Goal: Task Accomplishment & Management: Use online tool/utility

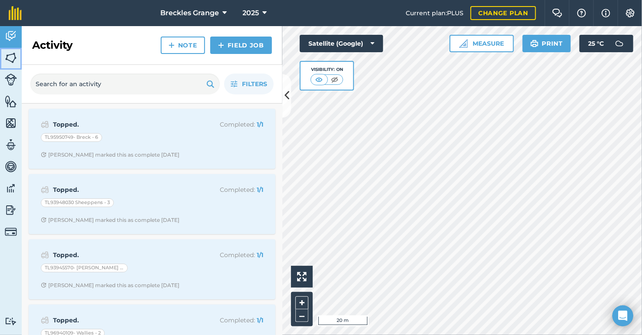
click at [15, 56] on img at bounding box center [11, 57] width 12 height 13
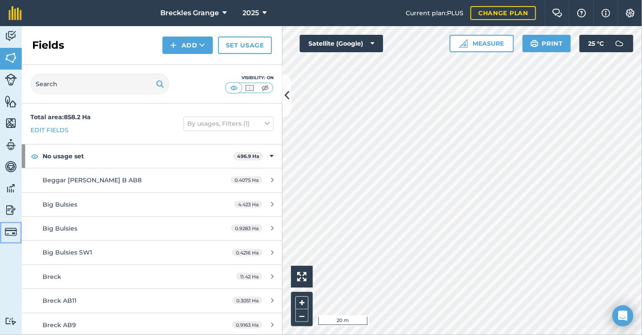
click at [13, 233] on img at bounding box center [11, 231] width 12 height 12
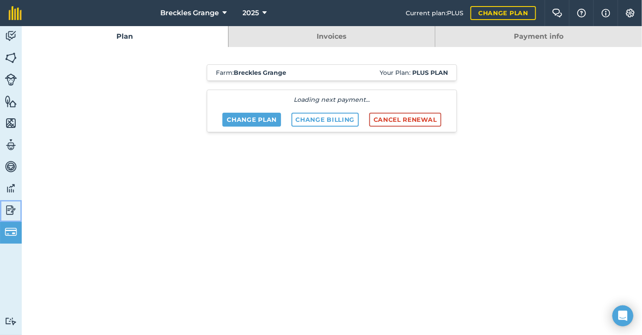
click at [14, 206] on img at bounding box center [11, 209] width 12 height 13
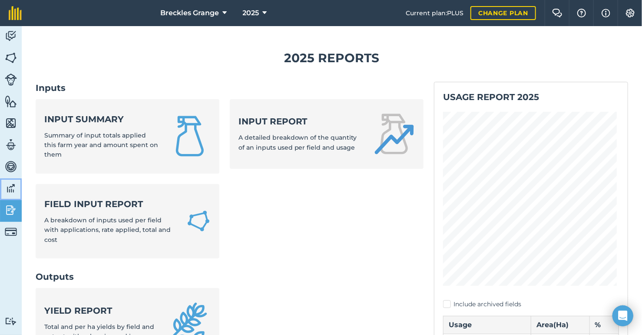
click at [12, 186] on img at bounding box center [11, 188] width 12 height 13
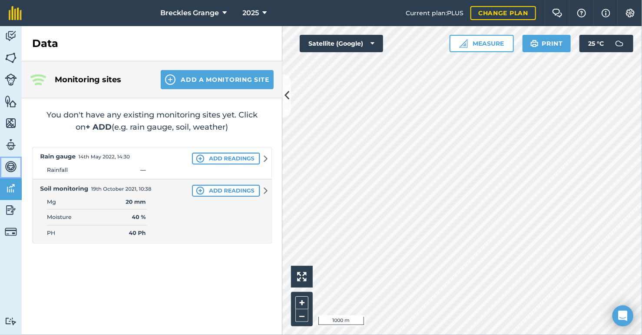
click at [13, 164] on img at bounding box center [11, 166] width 12 height 13
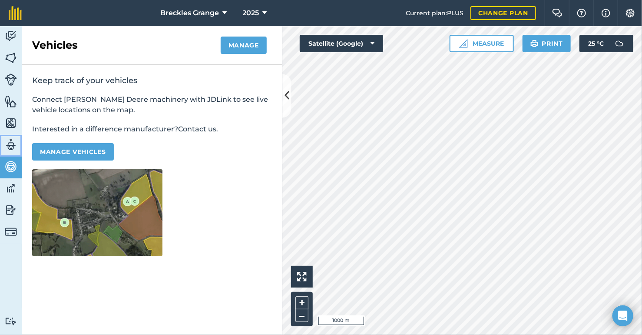
click at [16, 144] on img at bounding box center [11, 144] width 12 height 13
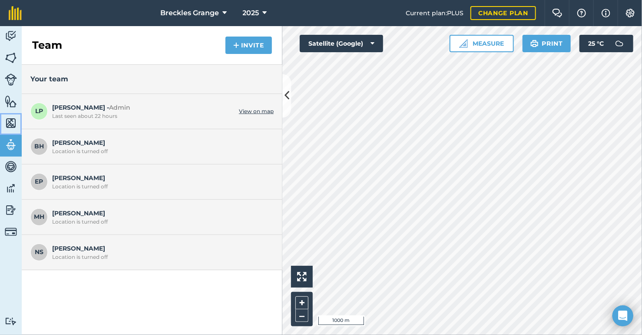
click at [16, 121] on img at bounding box center [11, 122] width 12 height 13
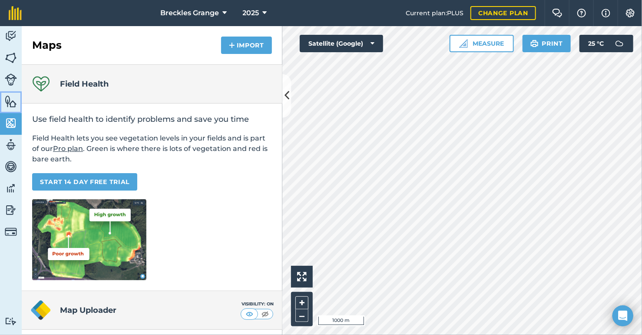
click at [16, 103] on img at bounding box center [11, 101] width 12 height 13
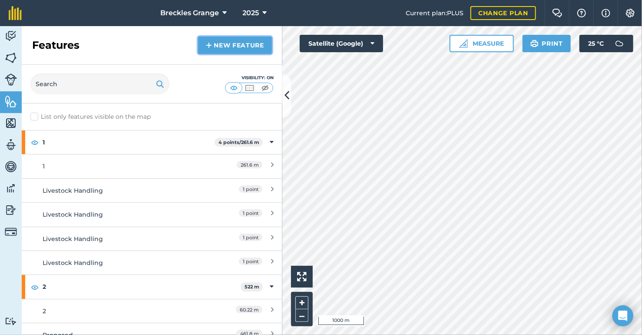
click at [214, 42] on link "New feature" at bounding box center [235, 44] width 74 height 17
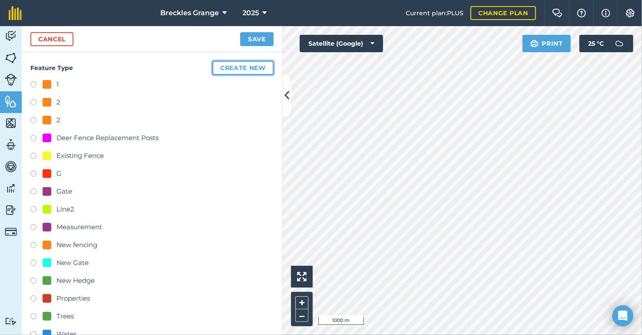
click at [235, 70] on button "Create new" at bounding box center [242, 68] width 61 height 14
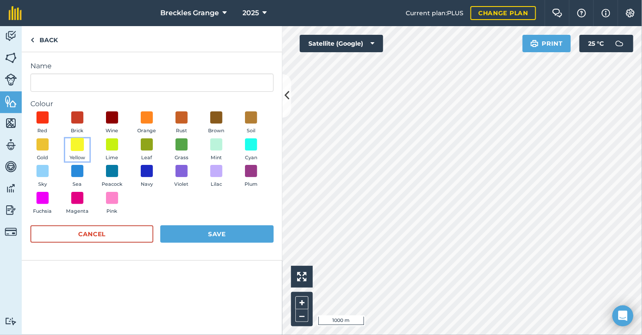
click at [78, 143] on span at bounding box center [77, 143] width 13 height 13
click at [192, 234] on button "Save" at bounding box center [216, 233] width 113 height 17
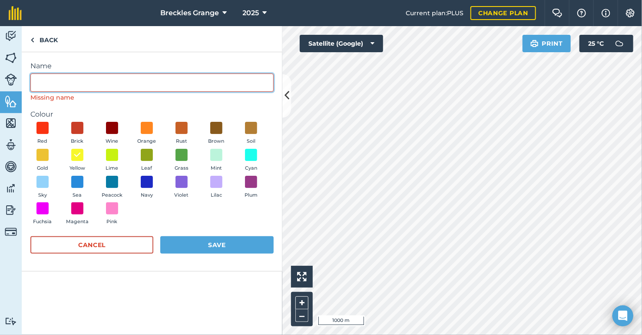
click at [57, 86] on input "Name" at bounding box center [151, 82] width 243 height 18
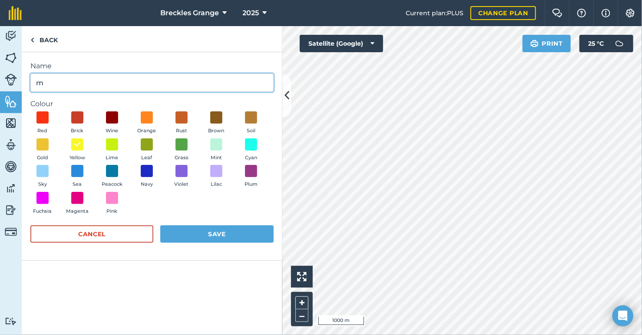
type input "m"
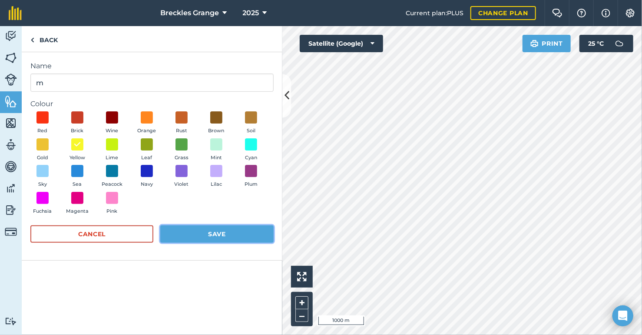
click at [196, 229] on button "Save" at bounding box center [216, 233] width 113 height 17
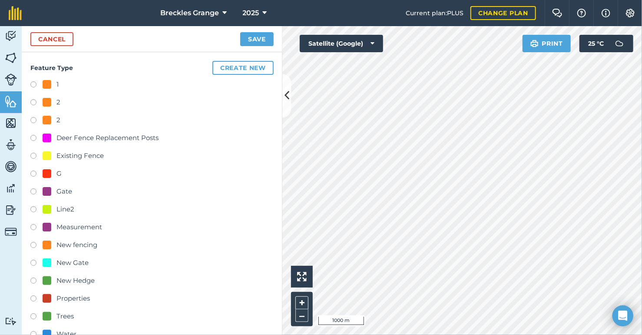
click at [35, 82] on label at bounding box center [36, 85] width 12 height 9
radio input "true"
type input "1 2"
click at [60, 40] on link "Cancel" at bounding box center [51, 39] width 43 height 14
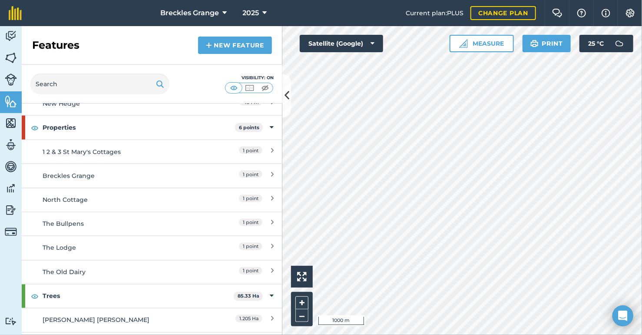
scroll to position [695, 0]
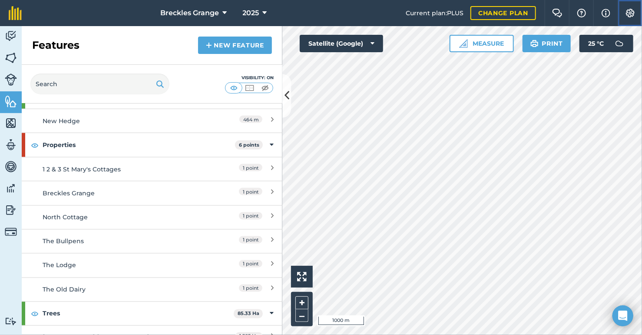
click at [629, 14] on img at bounding box center [630, 13] width 10 height 9
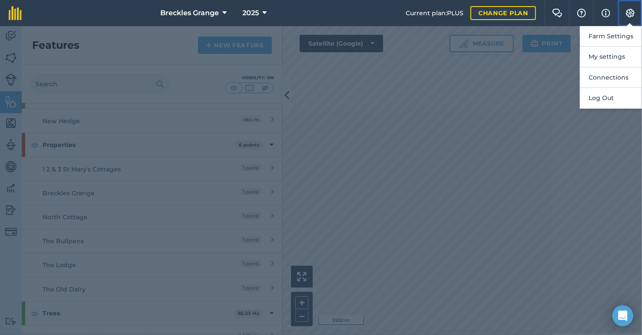
click at [629, 14] on img at bounding box center [630, 13] width 10 height 9
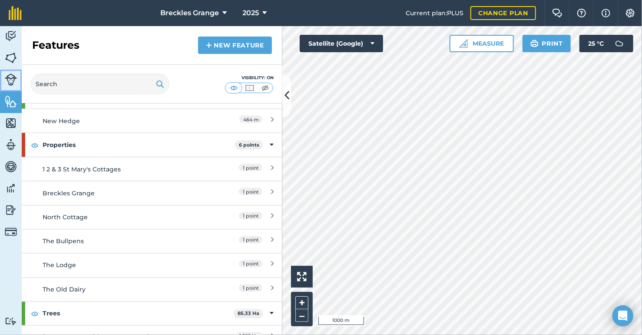
click at [7, 79] on img at bounding box center [11, 79] width 12 height 12
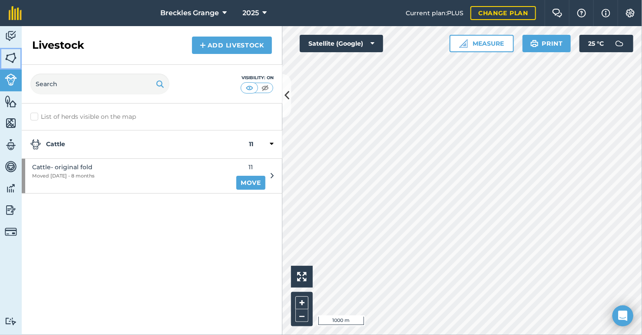
click at [12, 54] on img at bounding box center [11, 57] width 12 height 13
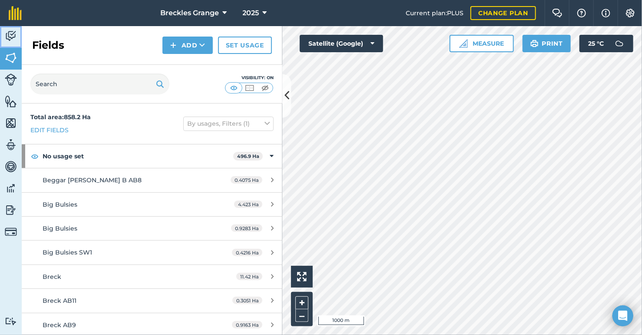
click at [13, 32] on img at bounding box center [11, 36] width 12 height 13
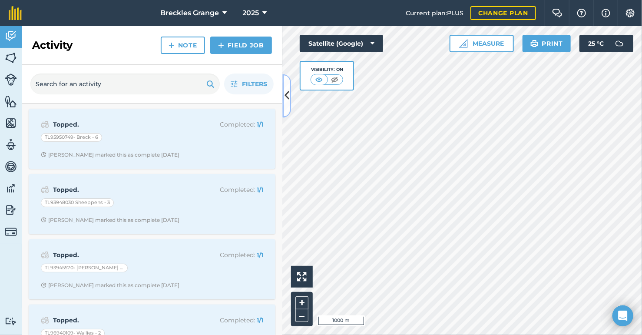
click at [287, 91] on icon at bounding box center [287, 95] width 5 height 15
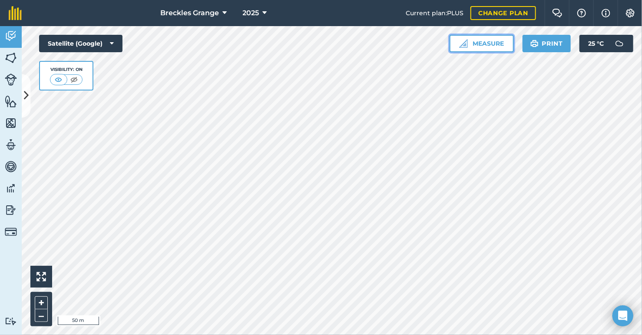
click at [488, 40] on button "Measure" at bounding box center [482, 43] width 64 height 17
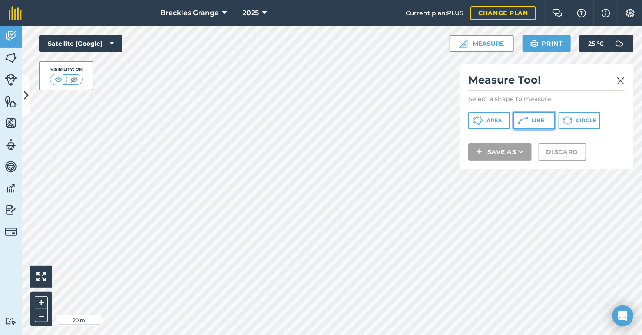
click at [483, 123] on icon at bounding box center [478, 120] width 10 height 10
click at [619, 78] on img at bounding box center [621, 81] width 8 height 10
